Goal: Information Seeking & Learning: Compare options

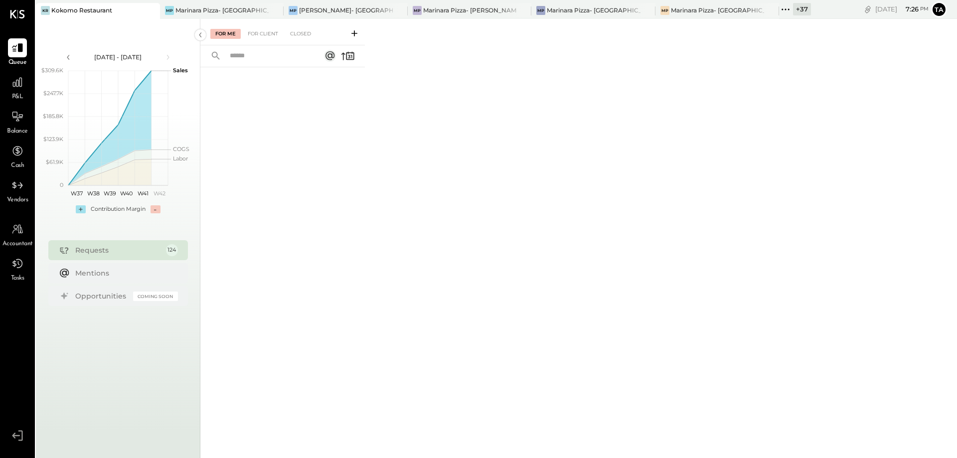
click at [779, 11] on div "+ 37" at bounding box center [795, 9] width 32 height 13
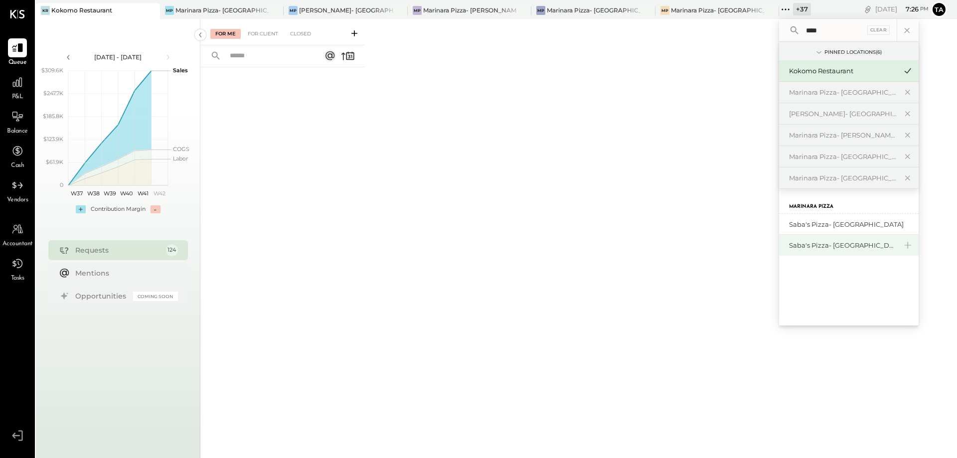
type input "****"
click at [822, 250] on div "Saba's Pizza- [GEOGRAPHIC_DATA]" at bounding box center [849, 245] width 140 height 21
click at [816, 245] on div "Saba's Pizza- [GEOGRAPHIC_DATA]" at bounding box center [843, 245] width 108 height 9
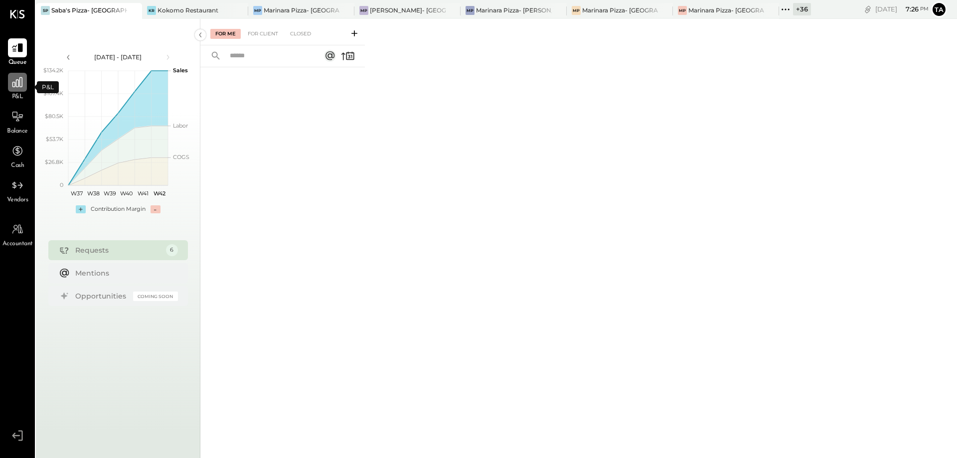
click at [17, 81] on icon at bounding box center [17, 82] width 13 height 13
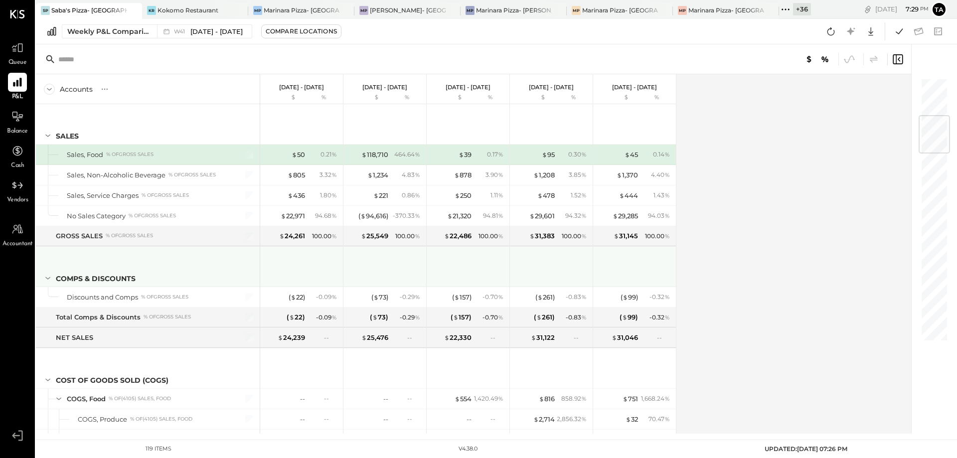
scroll to position [323, 0]
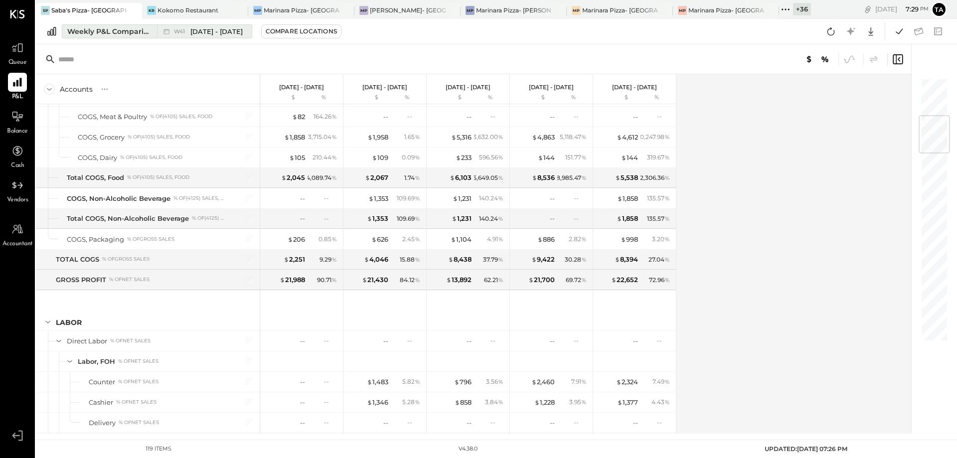
click at [88, 32] on div "Weekly P&L Comparison" at bounding box center [109, 31] width 84 height 10
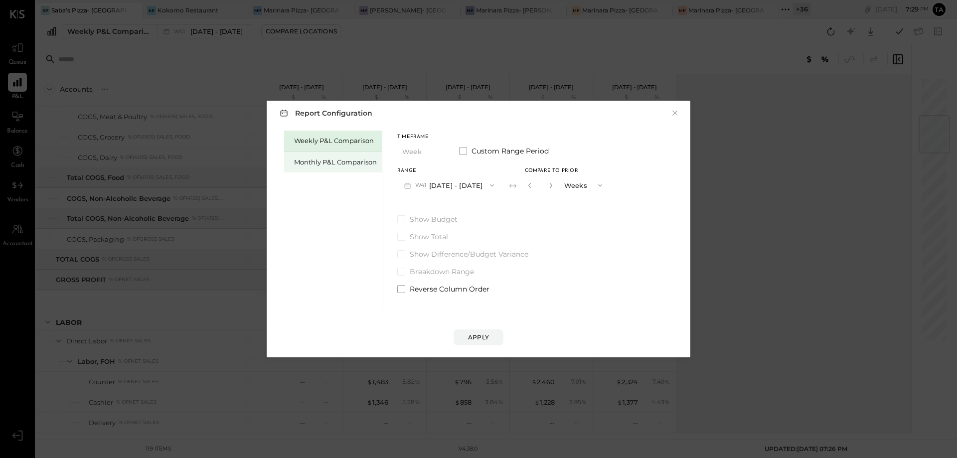
click at [351, 158] on div "Monthly P&L Comparison" at bounding box center [335, 161] width 83 height 9
click at [483, 183] on span "button" at bounding box center [489, 185] width 13 height 8
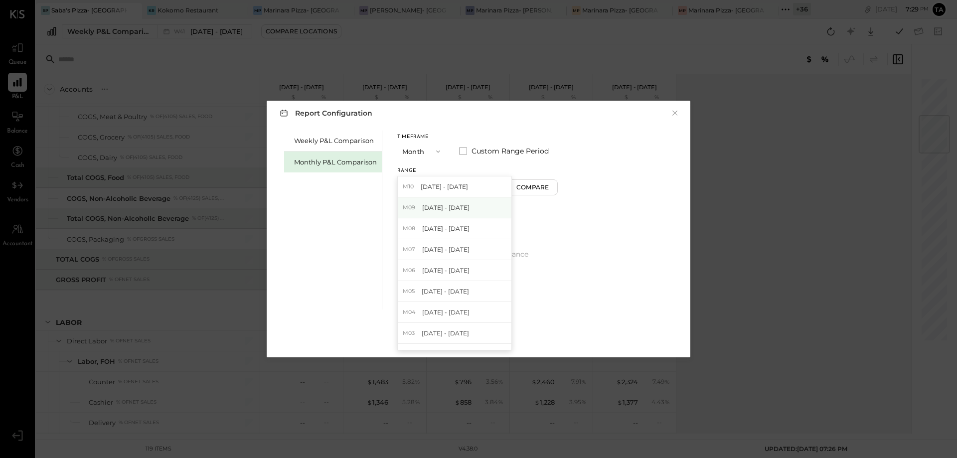
click at [469, 209] on div "M09 [DATE] - [DATE]" at bounding box center [455, 207] width 114 height 21
click at [469, 209] on div "Timeframe Month Custom Range Period Range M10 [DATE] - [DATE] M10 [DATE] - [DAT…" at bounding box center [477, 212] width 160 height 163
click at [531, 187] on div "Compare" at bounding box center [534, 187] width 32 height 8
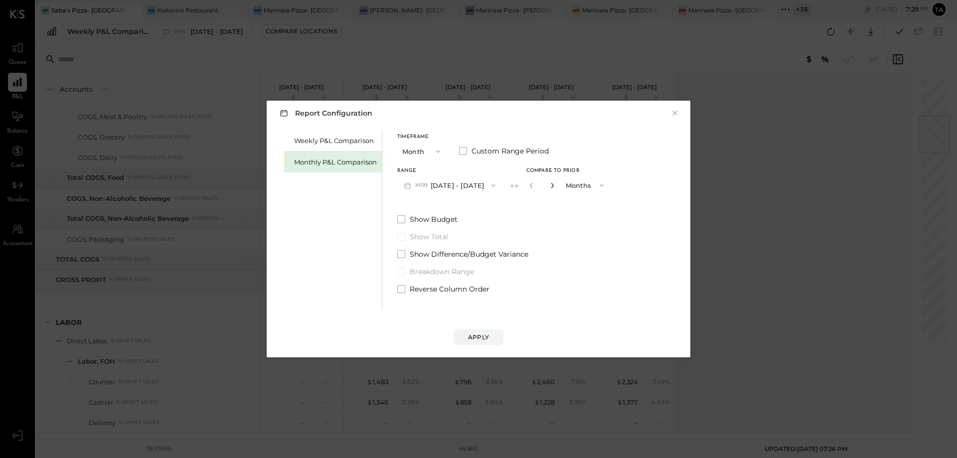
click at [550, 186] on icon "button" at bounding box center [552, 185] width 6 height 6
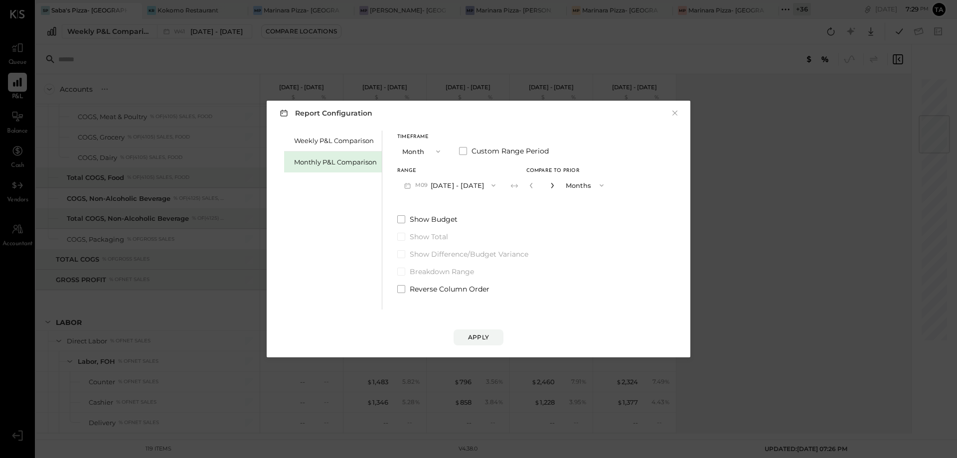
click at [550, 186] on icon "button" at bounding box center [552, 185] width 6 height 6
type input "*"
click at [483, 342] on button "Apply" at bounding box center [479, 337] width 50 height 16
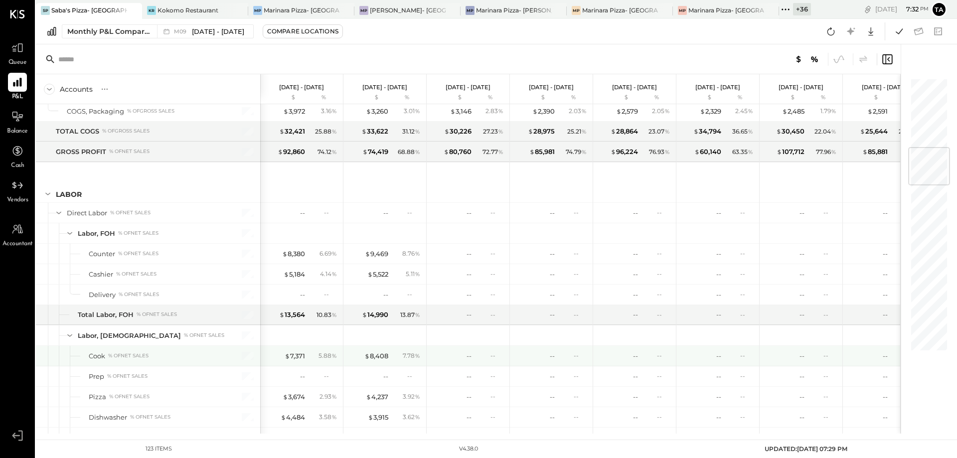
scroll to position [592, 0]
